Goal: Task Accomplishment & Management: Use online tool/utility

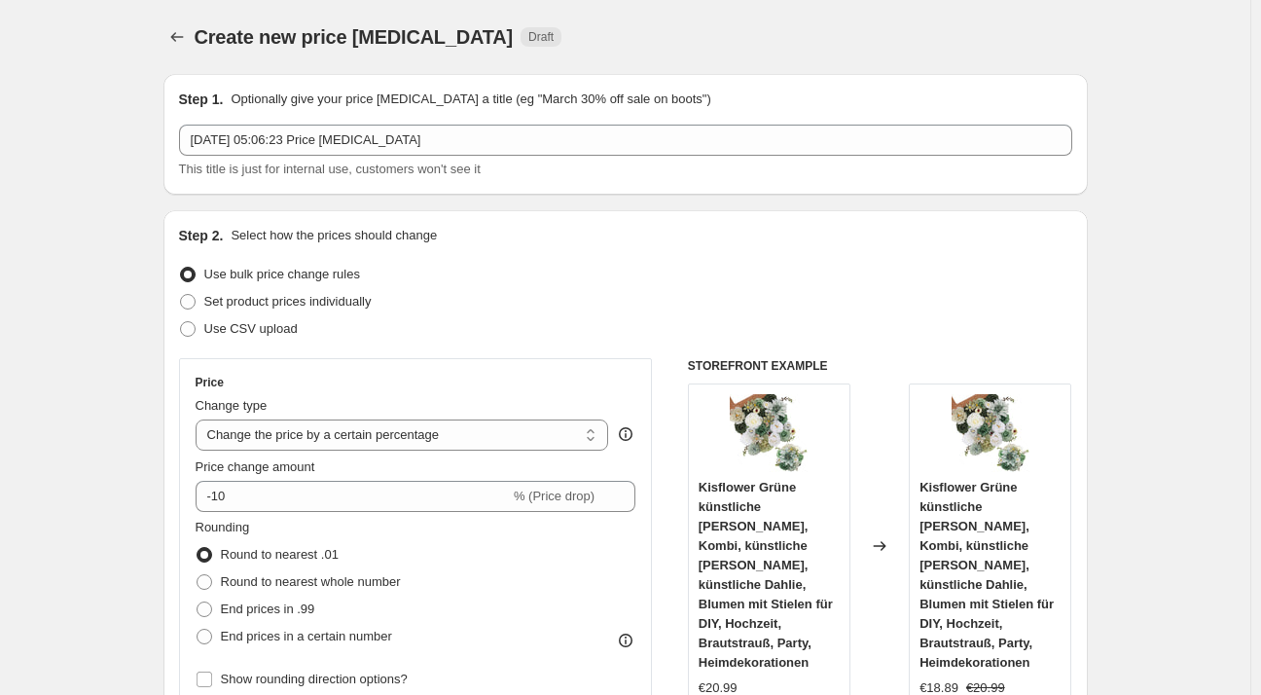
select select "percentage"
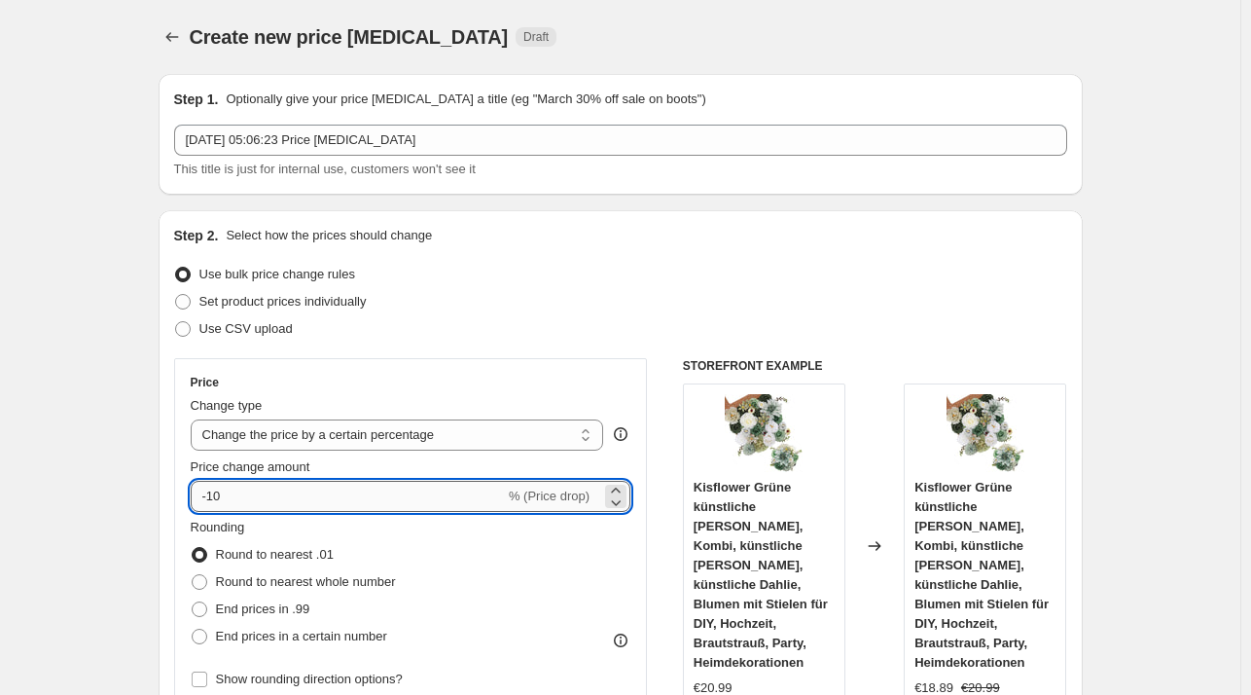
click at [365, 493] on input "-10" at bounding box center [348, 496] width 314 height 31
type input "-1"
type input "-27"
click at [509, 301] on div "Set product prices individually" at bounding box center [620, 301] width 893 height 27
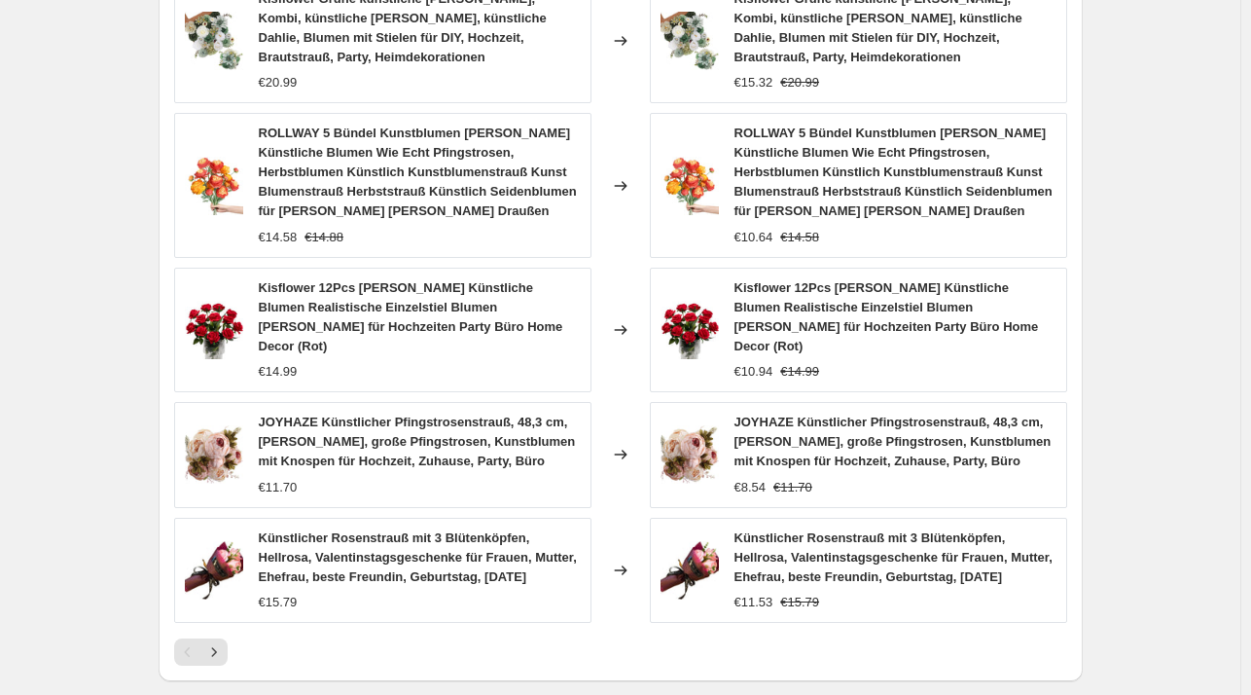
scroll to position [1416, 0]
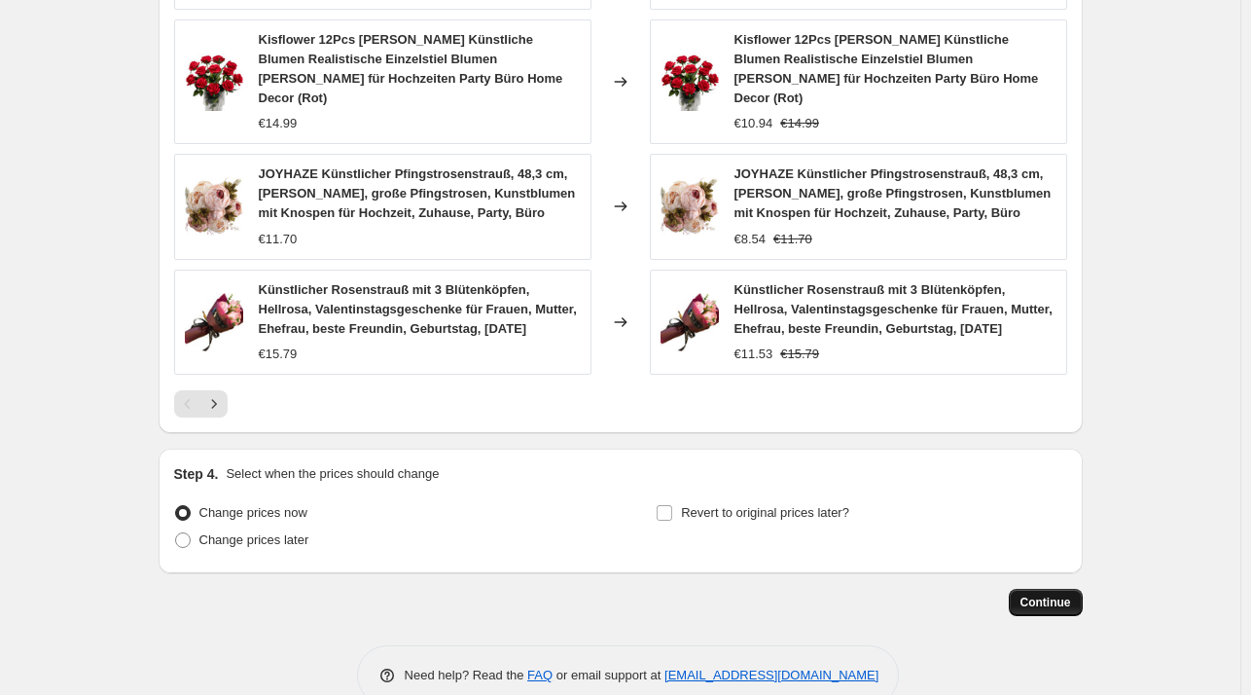
click at [1048, 589] on button "Continue" at bounding box center [1046, 602] width 74 height 27
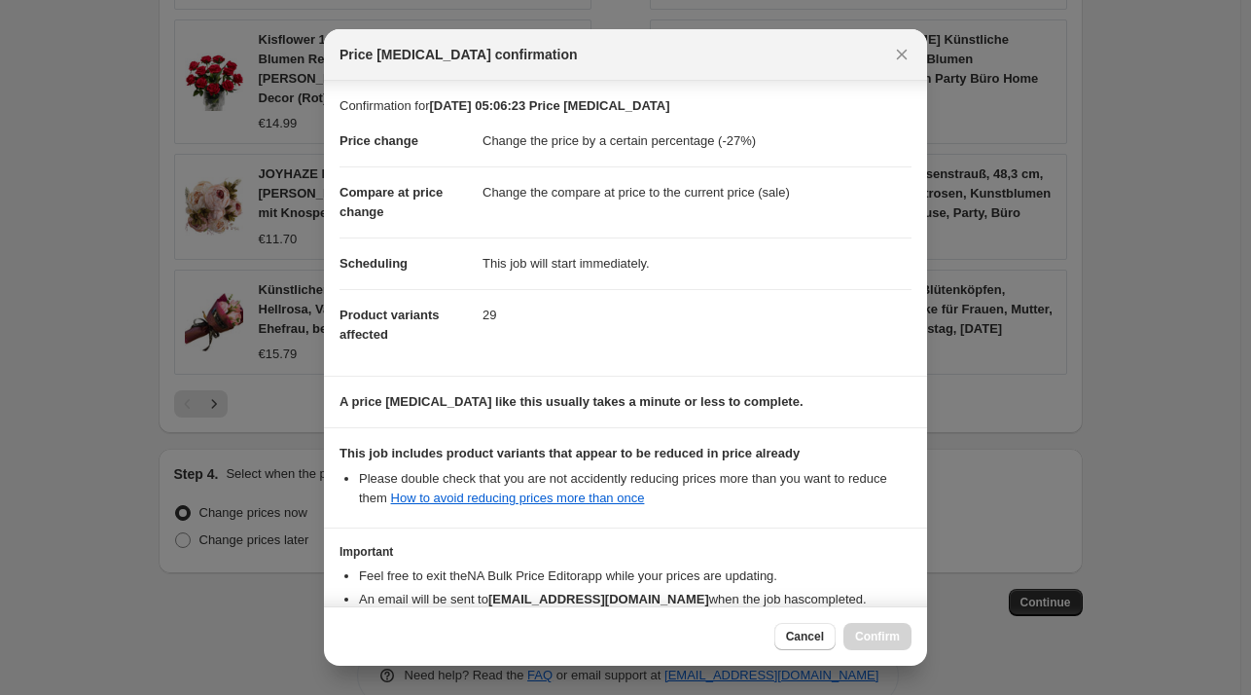
scroll to position [123, 0]
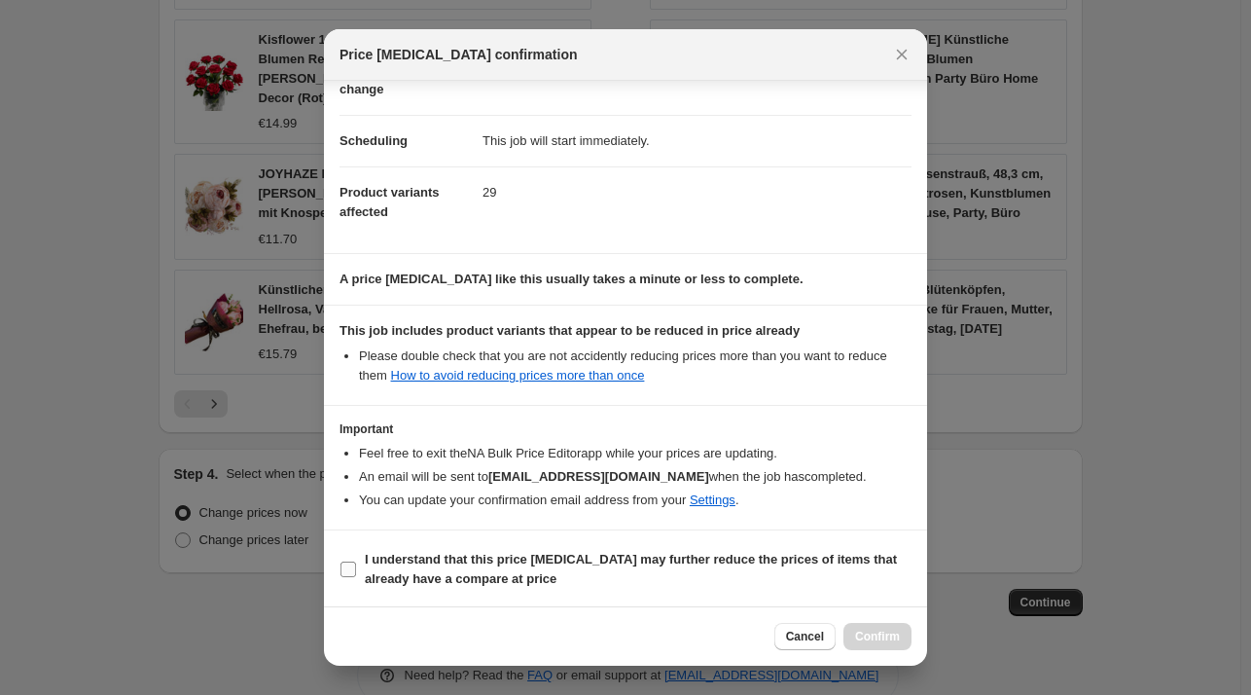
click at [460, 569] on b "I understand that this price [MEDICAL_DATA] may further reduce the prices of it…" at bounding box center [631, 569] width 532 height 34
click at [356, 569] on input "I understand that this price [MEDICAL_DATA] may further reduce the prices of it…" at bounding box center [348, 569] width 16 height 16
checkbox input "true"
click at [871, 633] on span "Confirm" at bounding box center [877, 636] width 45 height 16
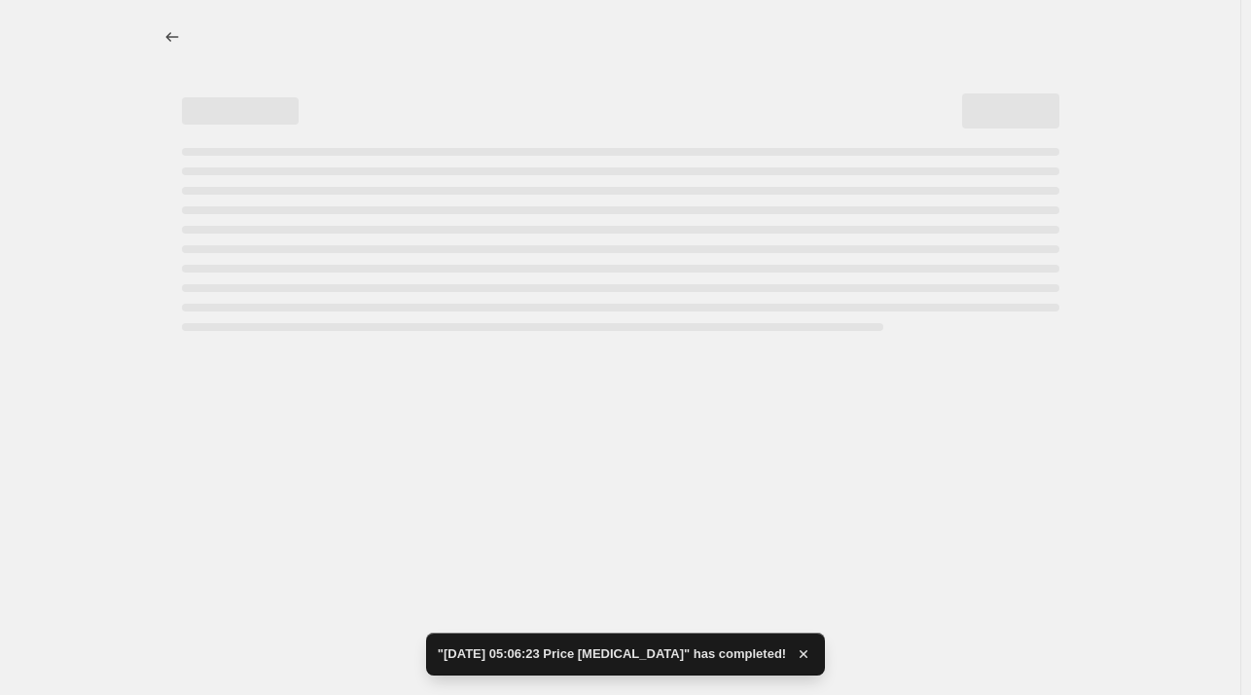
select select "percentage"
